Goal: Information Seeking & Learning: Learn about a topic

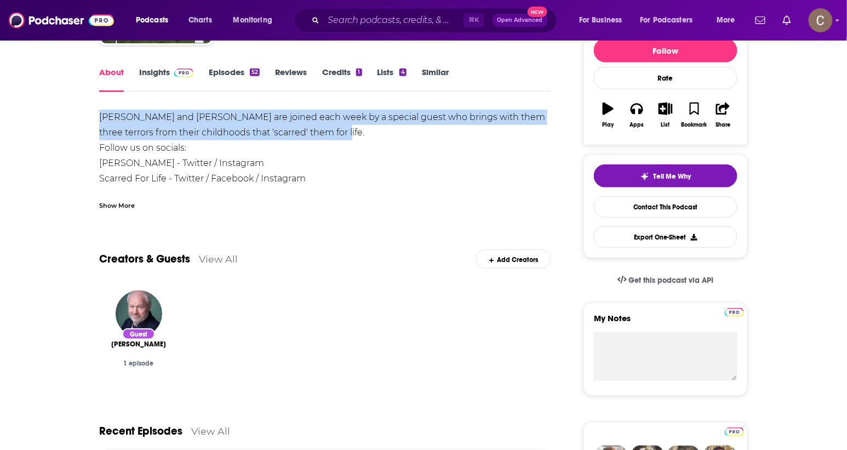
drag, startPoint x: 356, startPoint y: 130, endPoint x: 84, endPoint y: 115, distance: 272.3
copy div "Andy Bush and Dave Lawrence are joined each week by a special guest who brings …"
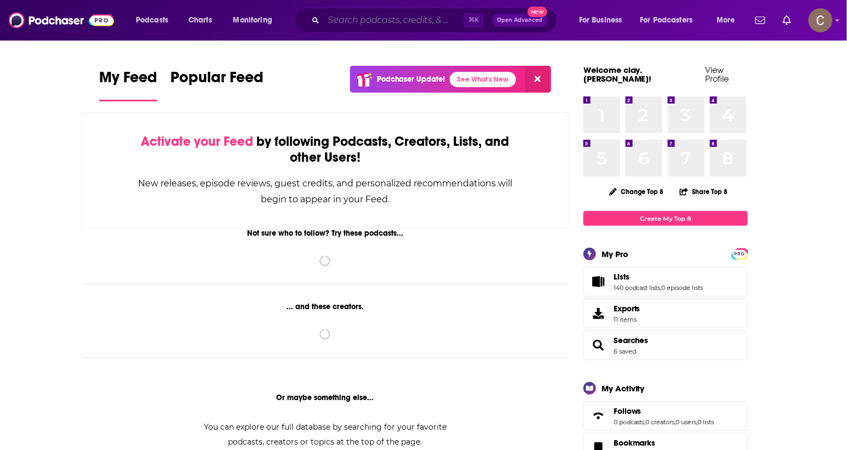
click at [400, 20] on input "Search podcasts, credits, & more..." at bounding box center [394, 21] width 140 height 18
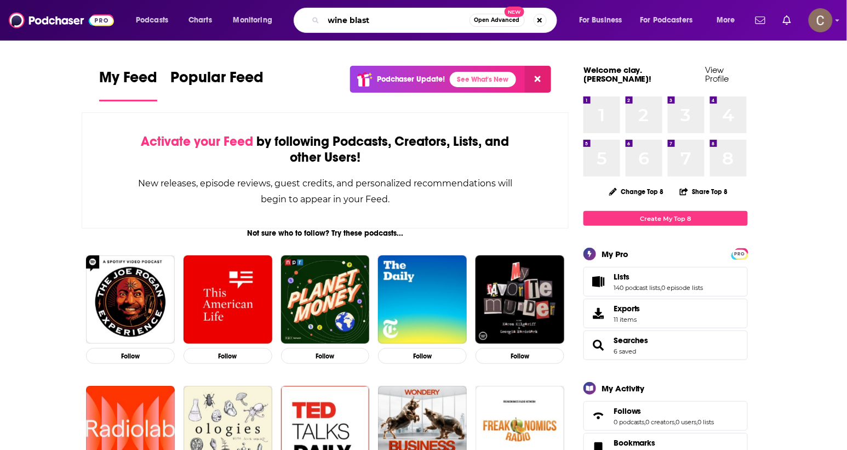
type input "wine blast"
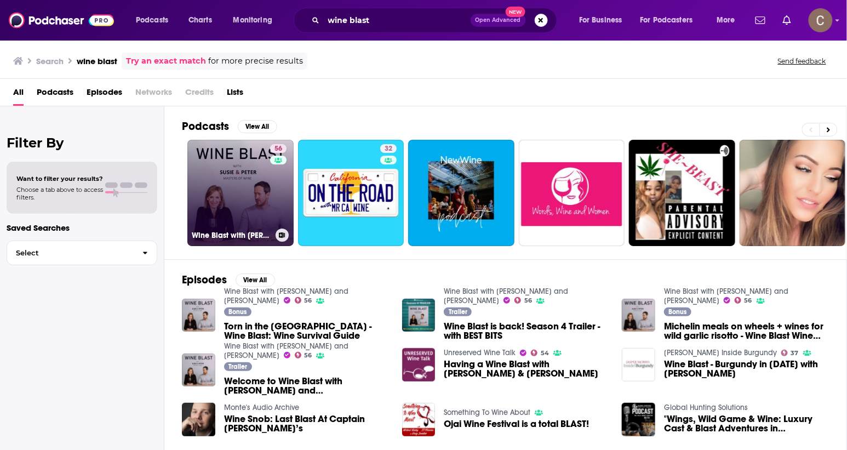
click at [240, 194] on link "56 Wine Blast with [PERSON_NAME] and [PERSON_NAME]" at bounding box center [240, 193] width 106 height 106
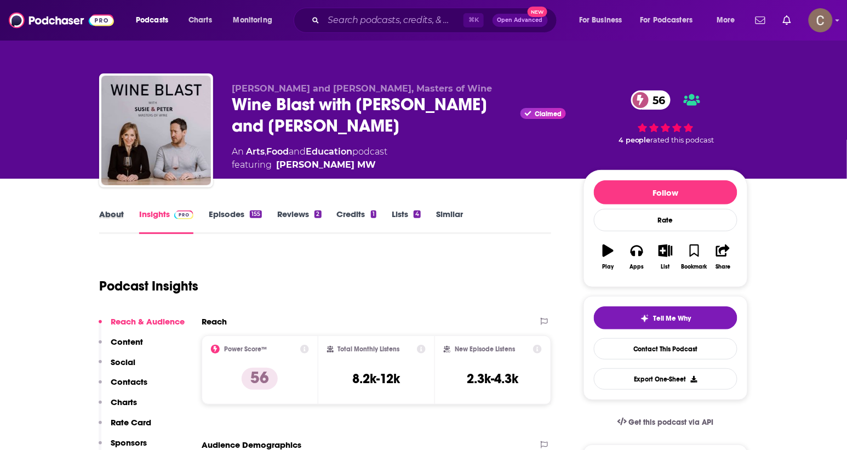
click at [125, 216] on div "About" at bounding box center [119, 221] width 40 height 25
click at [117, 216] on link "About" at bounding box center [111, 221] width 25 height 25
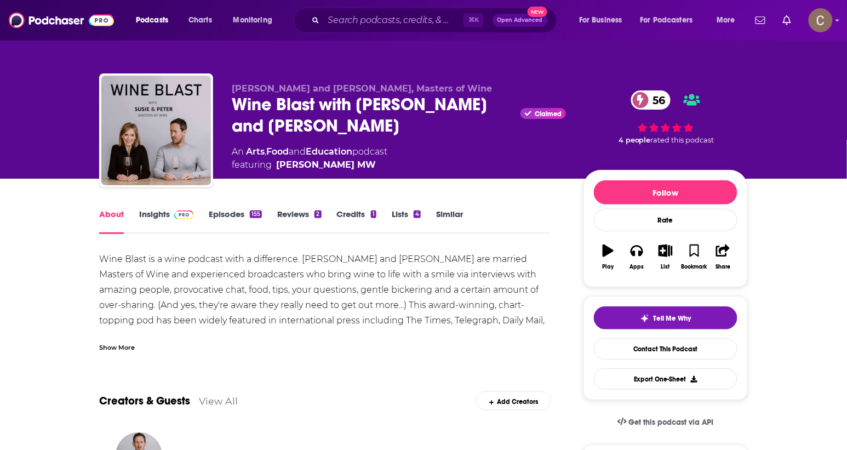
click at [486, 323] on div "Wine Blast is a wine podcast with a difference. [PERSON_NAME] and [PERSON_NAME]…" at bounding box center [325, 328] width 452 height 153
click at [127, 341] on div "Show More" at bounding box center [117, 346] width 36 height 10
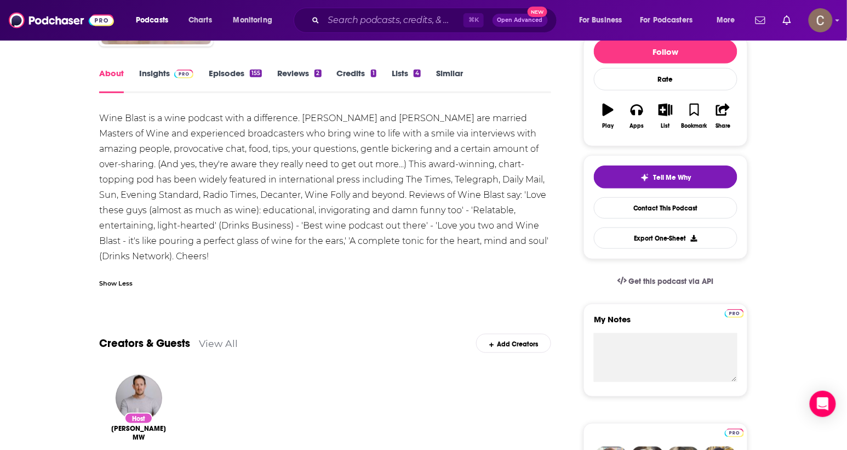
scroll to position [136, 0]
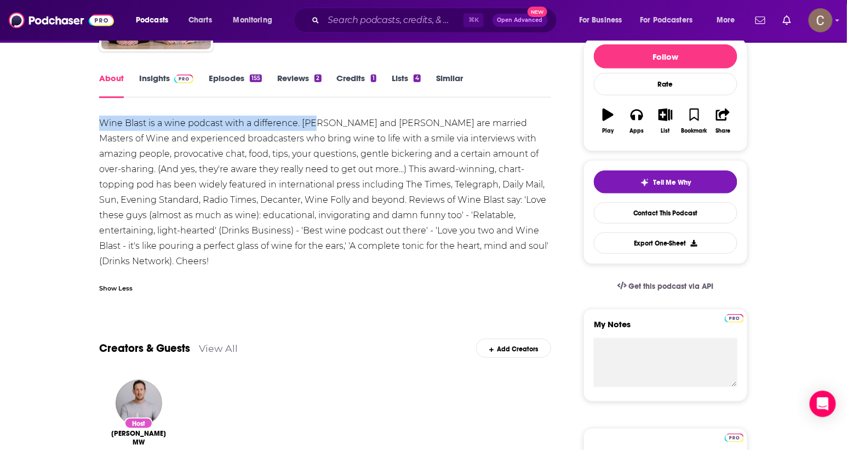
drag, startPoint x: 93, startPoint y: 123, endPoint x: 316, endPoint y: 125, distance: 223.6
click at [317, 125] on div "Wine Blast is a wine podcast with a difference. [PERSON_NAME] and [PERSON_NAME]…" at bounding box center [325, 192] width 452 height 153
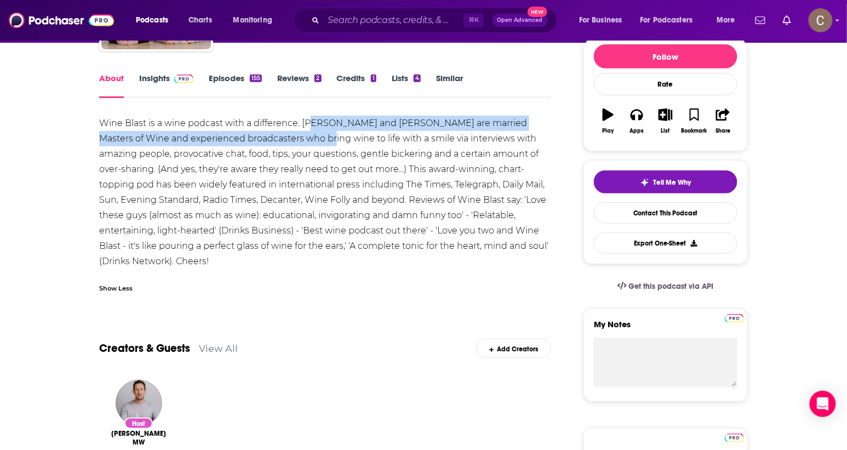
drag, startPoint x: 300, startPoint y: 125, endPoint x: 307, endPoint y: 138, distance: 14.0
click at [307, 138] on div "Wine Blast is a wine podcast with a difference. [PERSON_NAME] and [PERSON_NAME]…" at bounding box center [325, 192] width 452 height 153
copy div "sie and [PERSON_NAME] are married Masters of Wine and experienced broadcasters …"
